Goal: Information Seeking & Learning: Check status

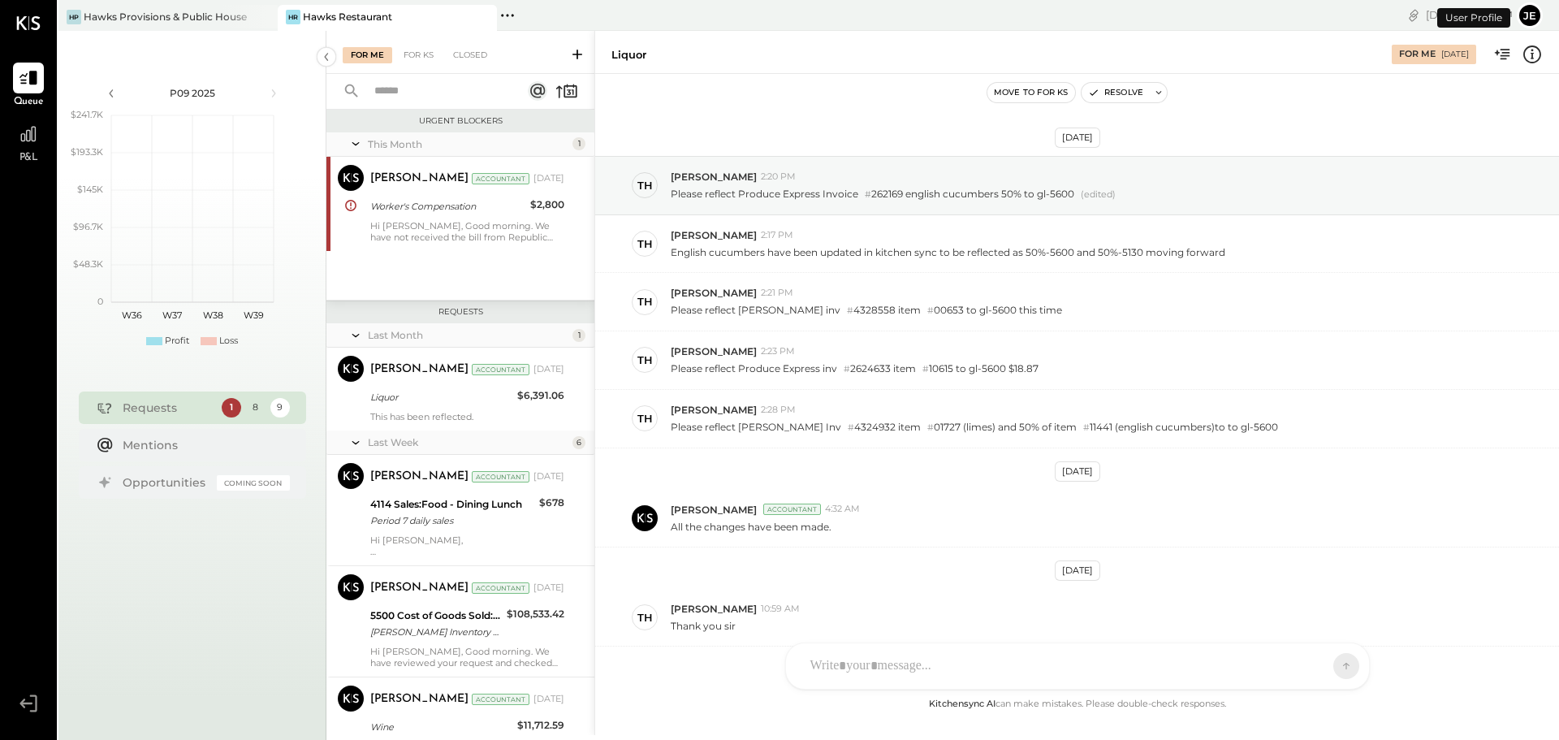
scroll to position [272, 0]
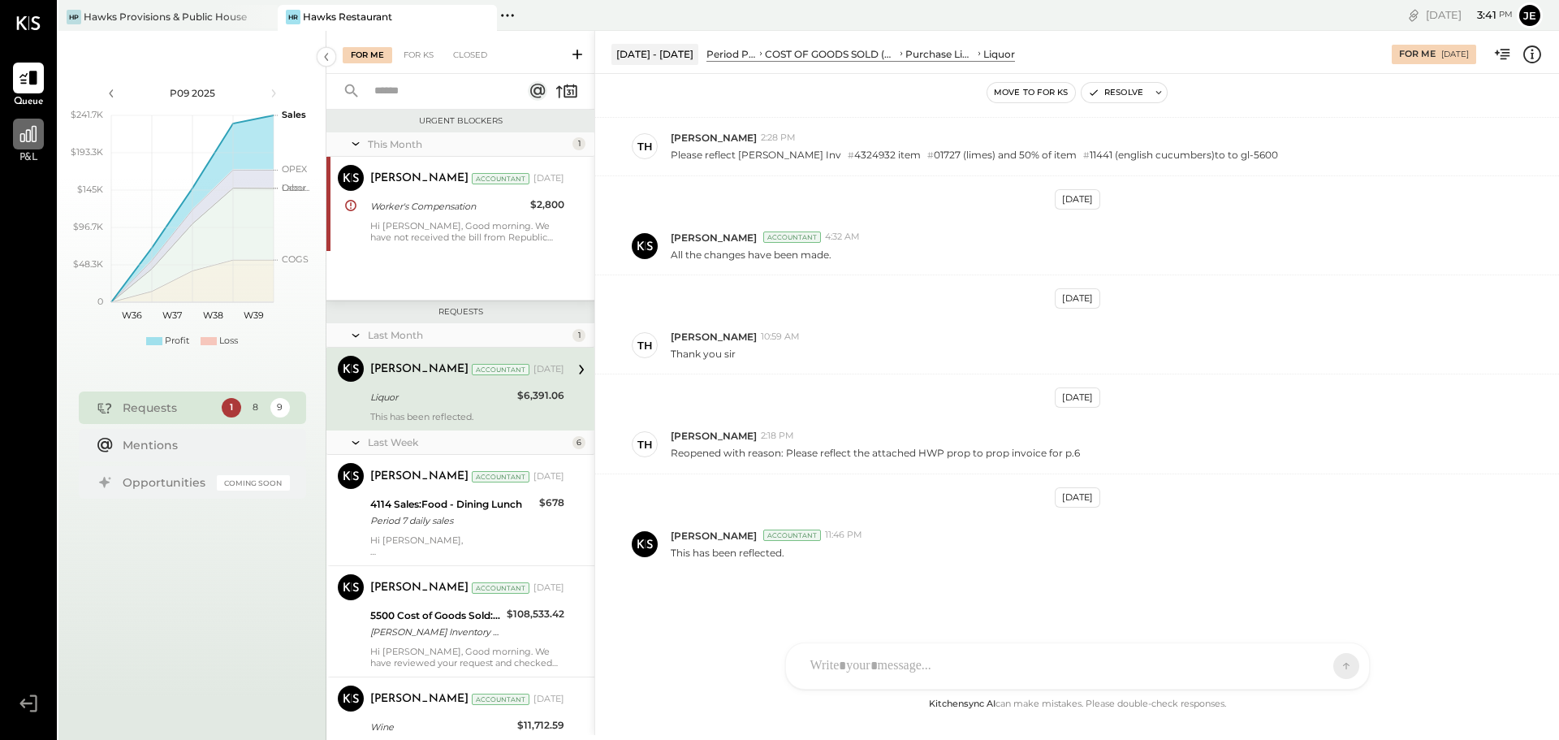
click at [19, 144] on icon at bounding box center [28, 133] width 21 height 21
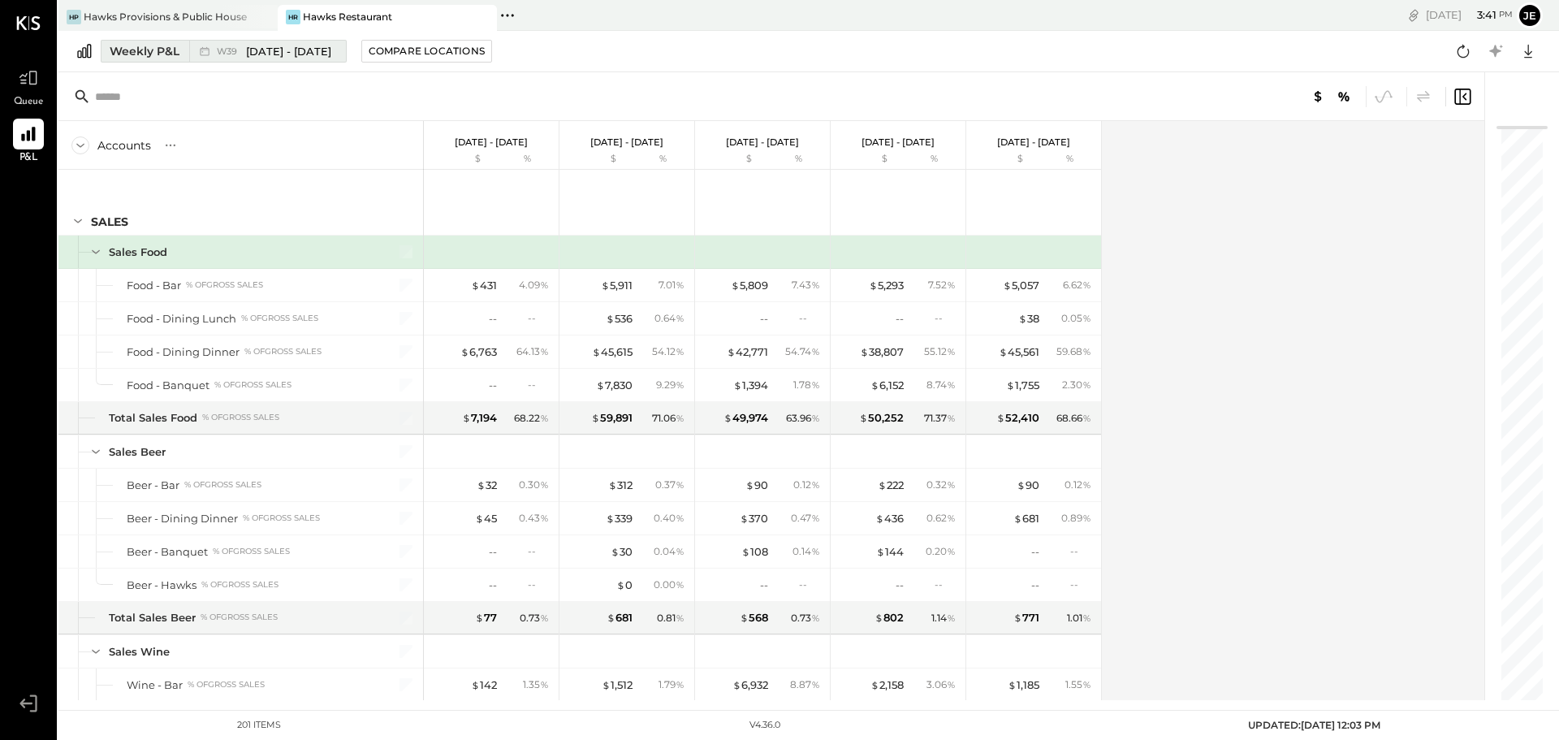
click at [301, 57] on span "[DATE] - [DATE]" at bounding box center [288, 51] width 85 height 15
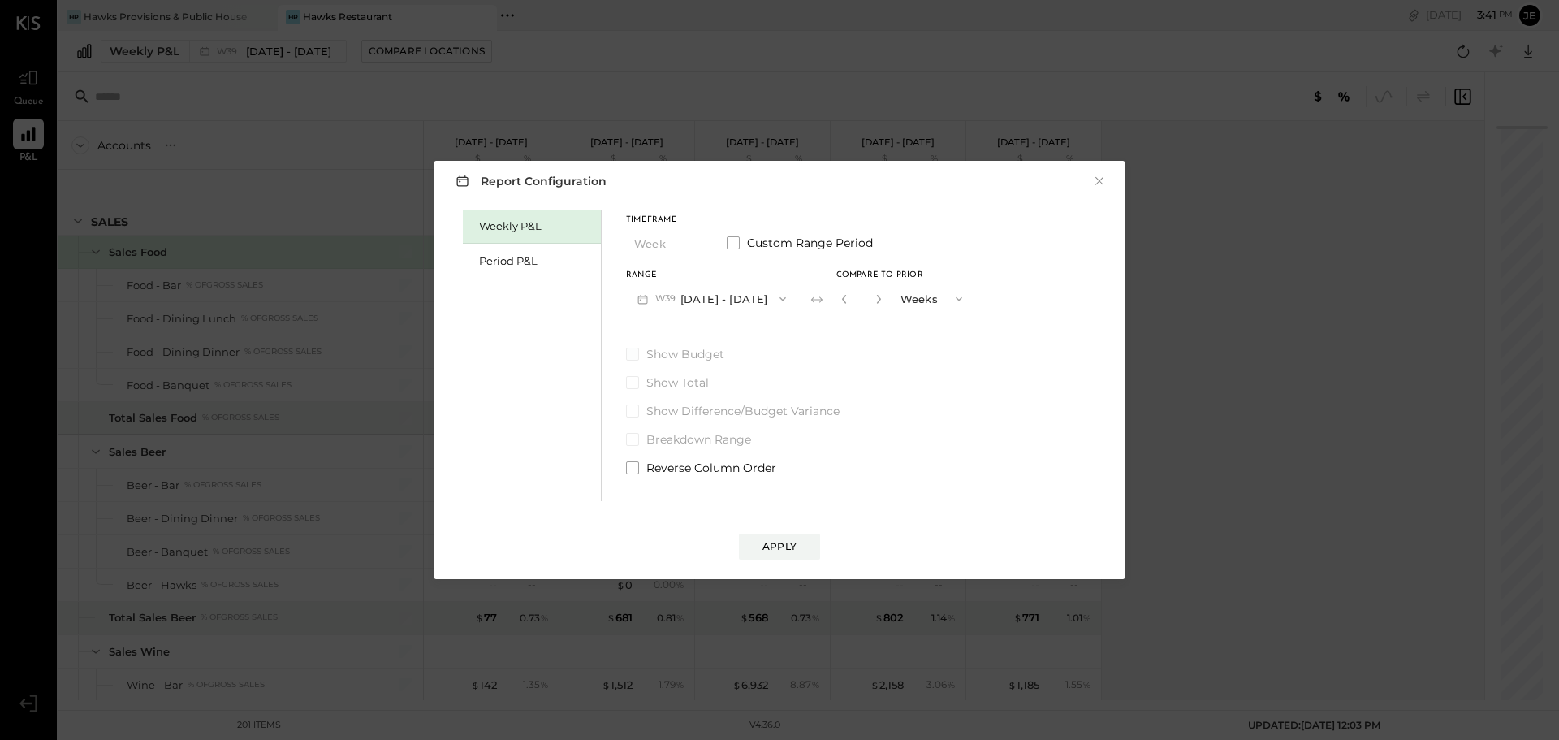
click at [640, 354] on label "Show Budget" at bounding box center [800, 354] width 348 height 16
click at [632, 357] on span at bounding box center [632, 354] width 13 height 13
click at [569, 256] on div "Period P&L" at bounding box center [536, 260] width 114 height 15
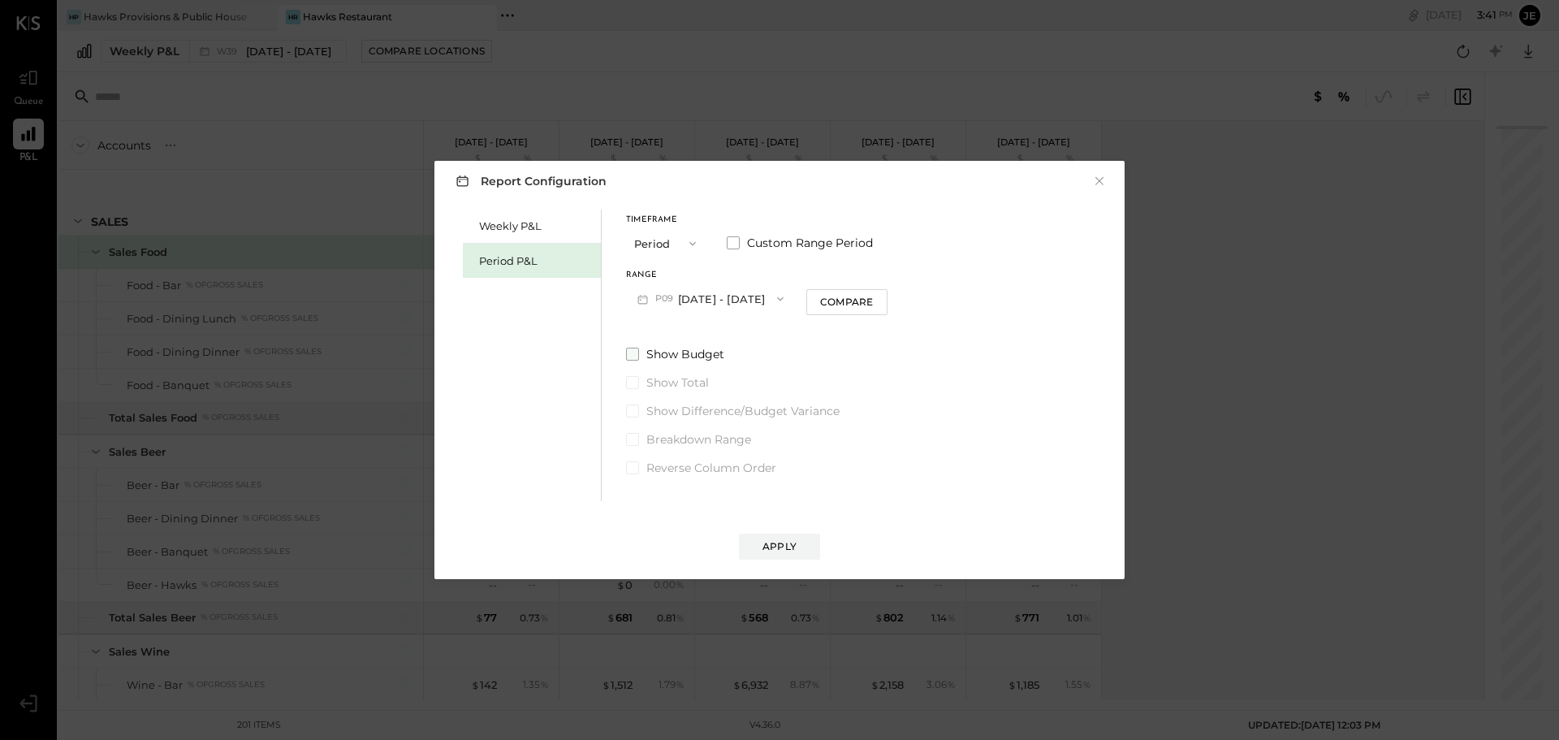
click at [629, 352] on span at bounding box center [632, 354] width 13 height 13
click at [765, 539] on div "Apply" at bounding box center [780, 546] width 34 height 14
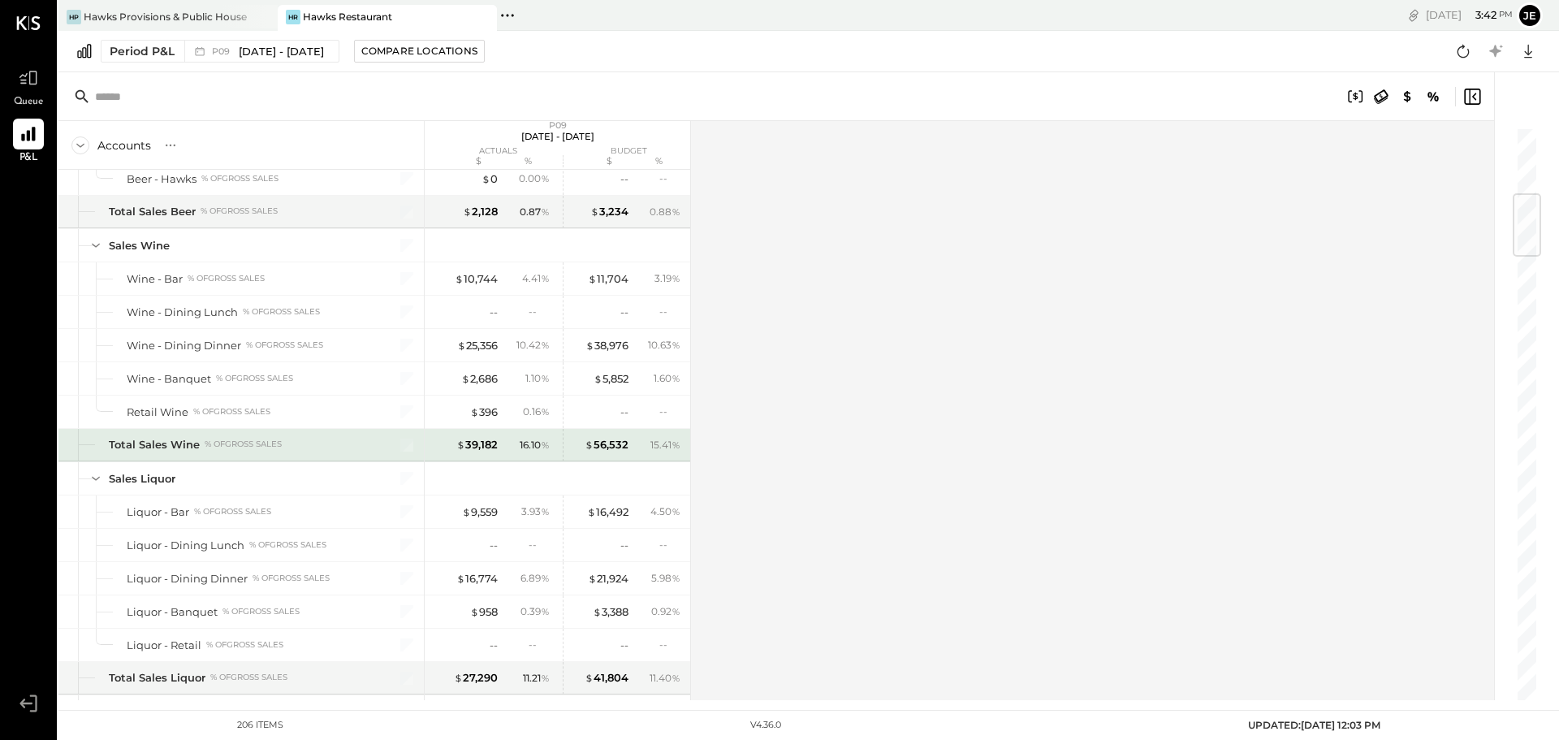
scroll to position [569, 0]
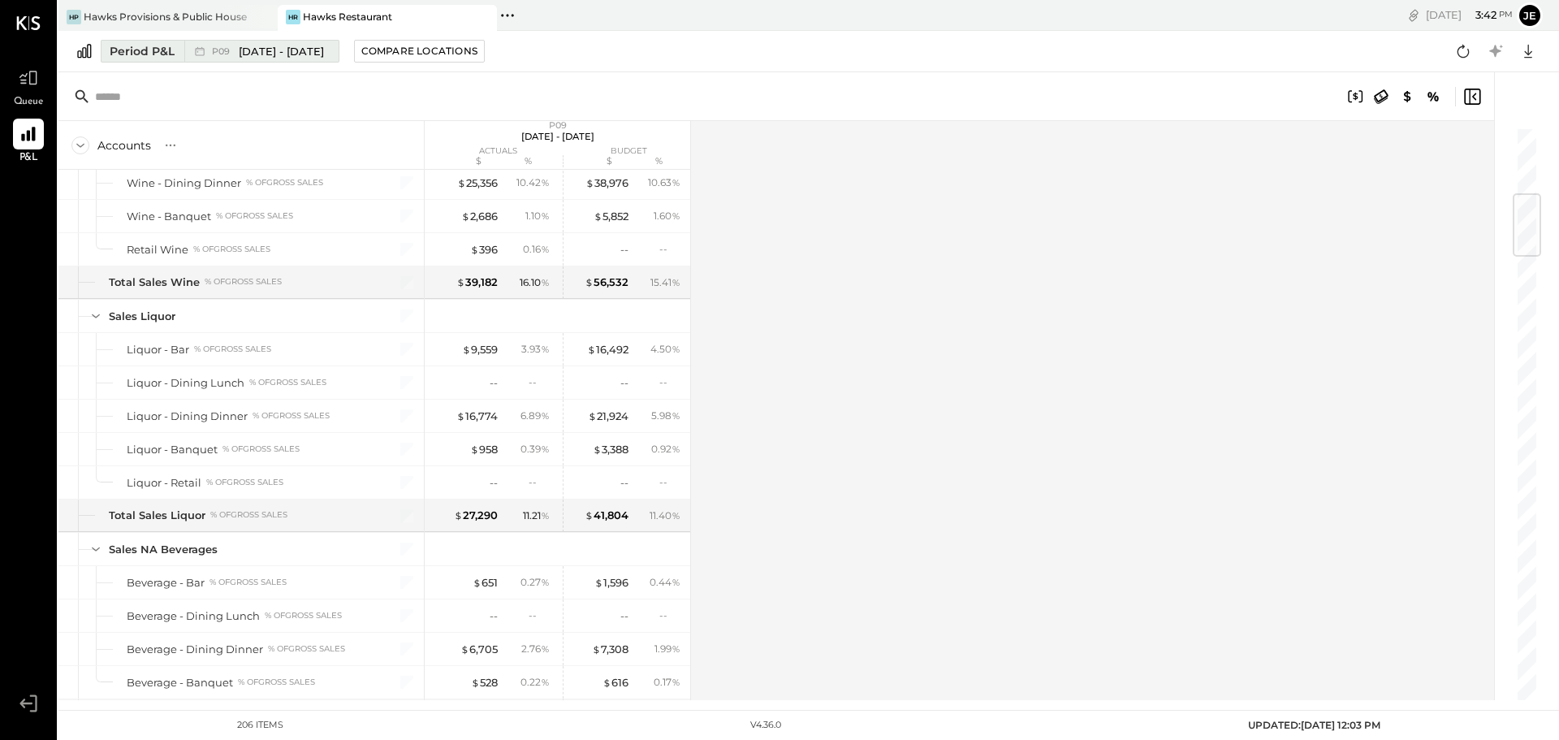
click at [285, 50] on span "[DATE] - [DATE]" at bounding box center [281, 51] width 85 height 15
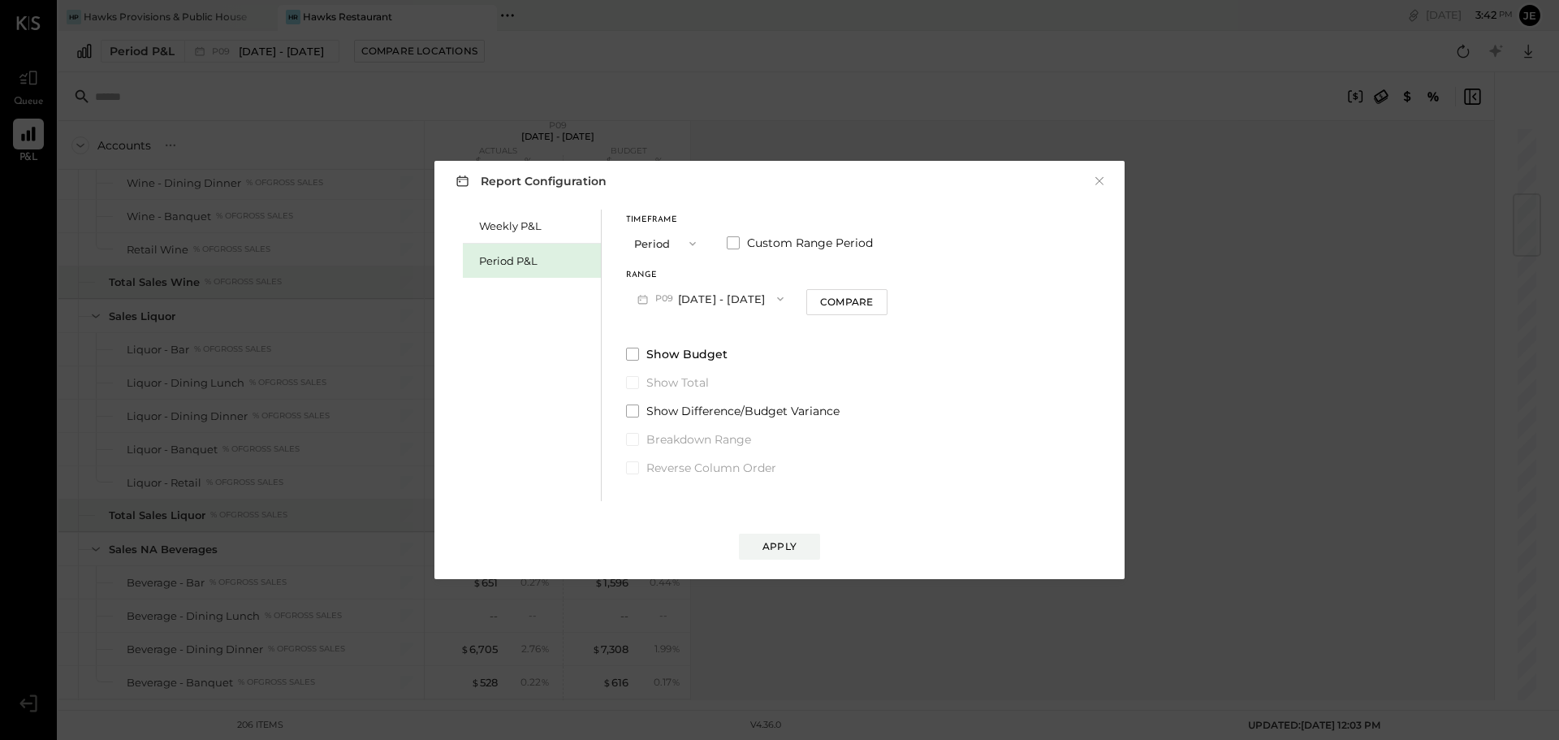
click at [676, 298] on span "P09" at bounding box center [666, 298] width 23 height 13
click at [688, 336] on span "[DATE] - [DATE]" at bounding box center [702, 335] width 77 height 14
click at [772, 546] on div "Apply" at bounding box center [780, 546] width 34 height 14
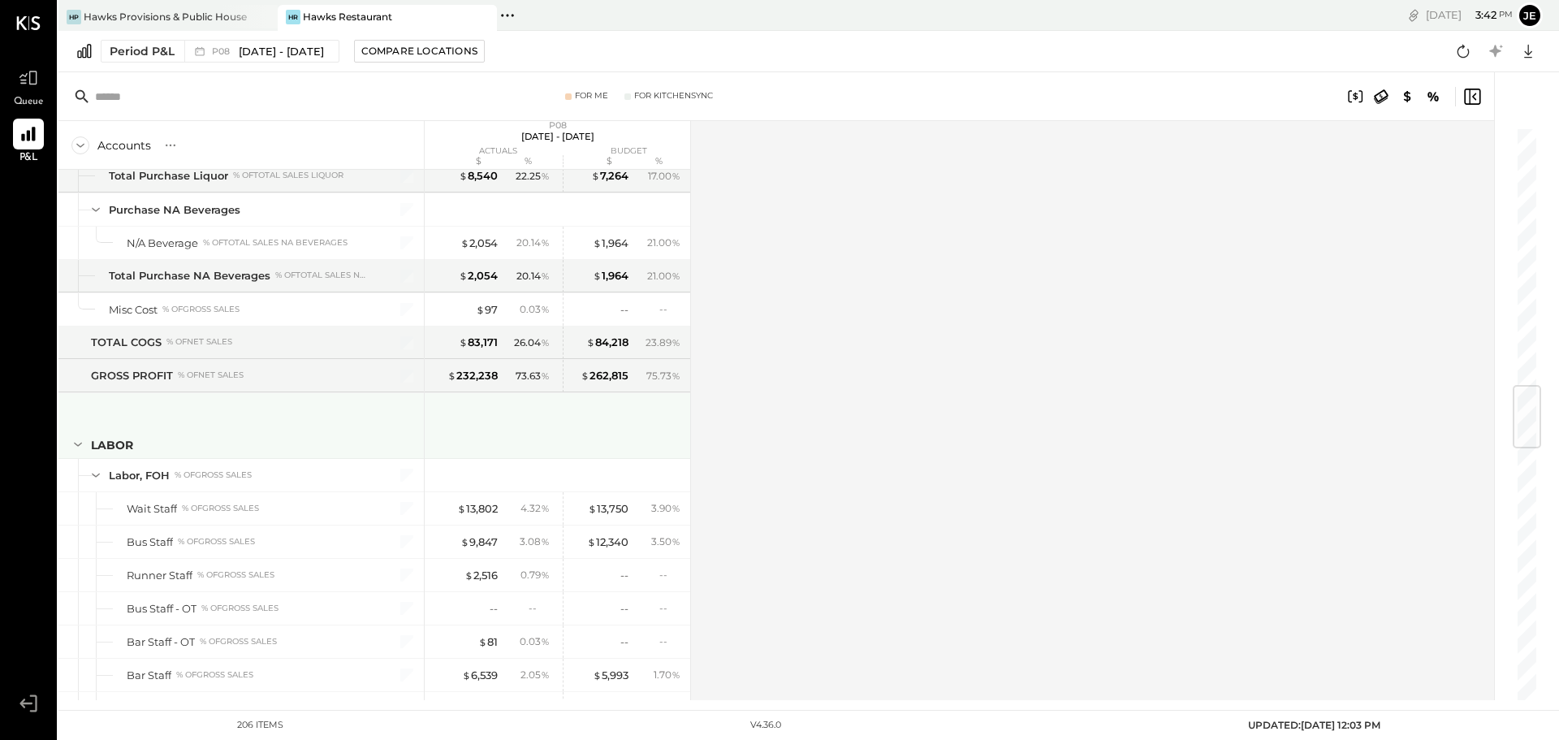
scroll to position [1928, 0]
